Goal: Task Accomplishment & Management: Use online tool/utility

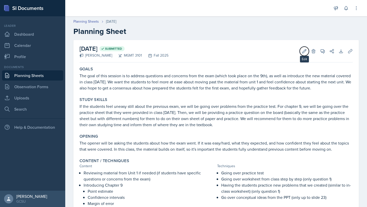
click at [305, 50] on div "[DATE] Submitted [PERSON_NAME] MGMT 3101 Fall 2025 Edit Delete View Comments Co…" at bounding box center [215, 151] width 285 height 223
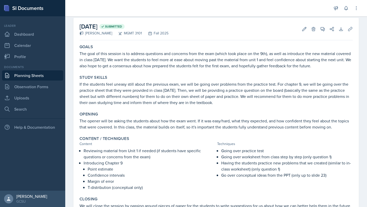
click at [301, 84] on p "If the students feel uneasy still about the previous exam, we will be going ove…" at bounding box center [215, 93] width 273 height 24
click at [300, 83] on p "If the students feel uneasy still about the previous exam, we will be going ove…" at bounding box center [215, 93] width 273 height 24
click at [302, 89] on p "If the students feel uneasy still about the previous exam, we will be going ove…" at bounding box center [215, 93] width 273 height 24
click at [302, 83] on p "If the students feel uneasy still about the previous exam, we will be going ove…" at bounding box center [215, 93] width 273 height 24
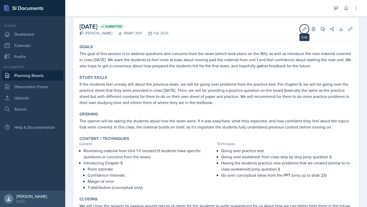
click at [302, 29] on icon at bounding box center [304, 29] width 4 height 4
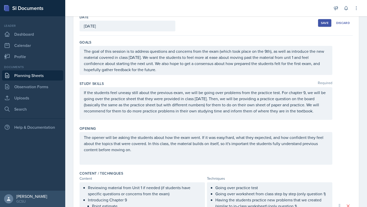
scroll to position [31, 0]
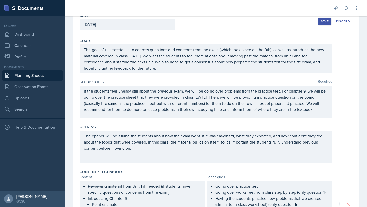
click at [305, 89] on p "If the students feel uneasy still about the previous exam, we will be going ove…" at bounding box center [206, 100] width 244 height 24
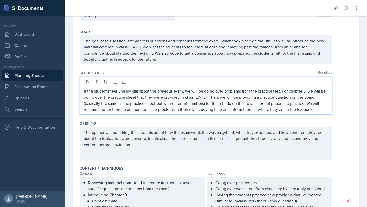
scroll to position [63, 0]
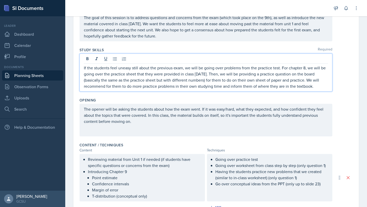
click at [130, 169] on p "Introducing Chapter 9" at bounding box center [144, 171] width 113 height 6
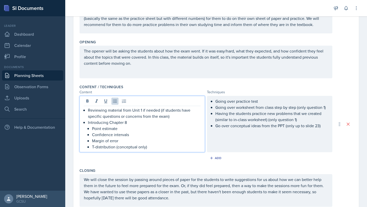
scroll to position [0, 0]
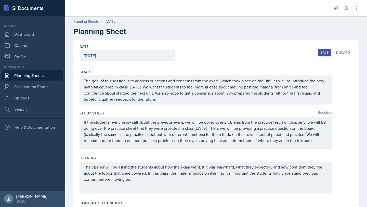
click at [322, 51] on div "Save" at bounding box center [324, 52] width 8 height 4
